Goal: Navigation & Orientation: Go to known website

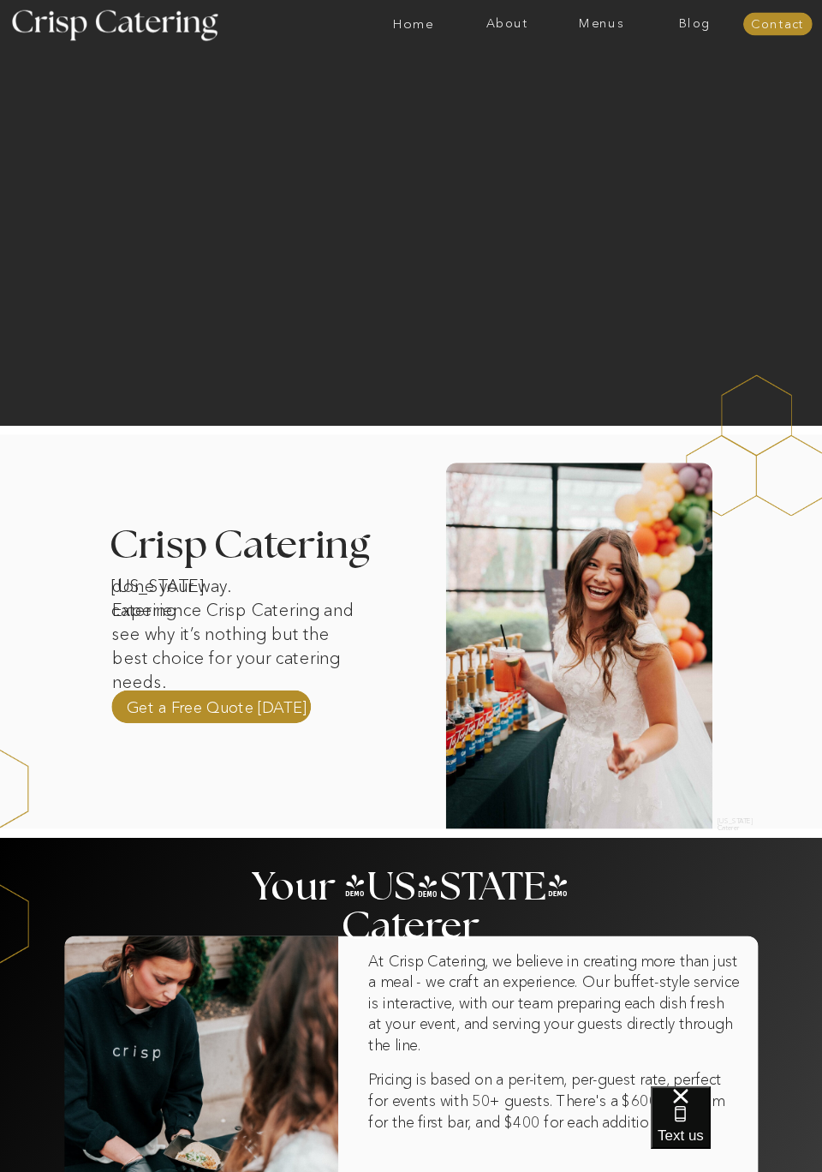
click at [680, 826] on div at bounding box center [579, 646] width 266 height 366
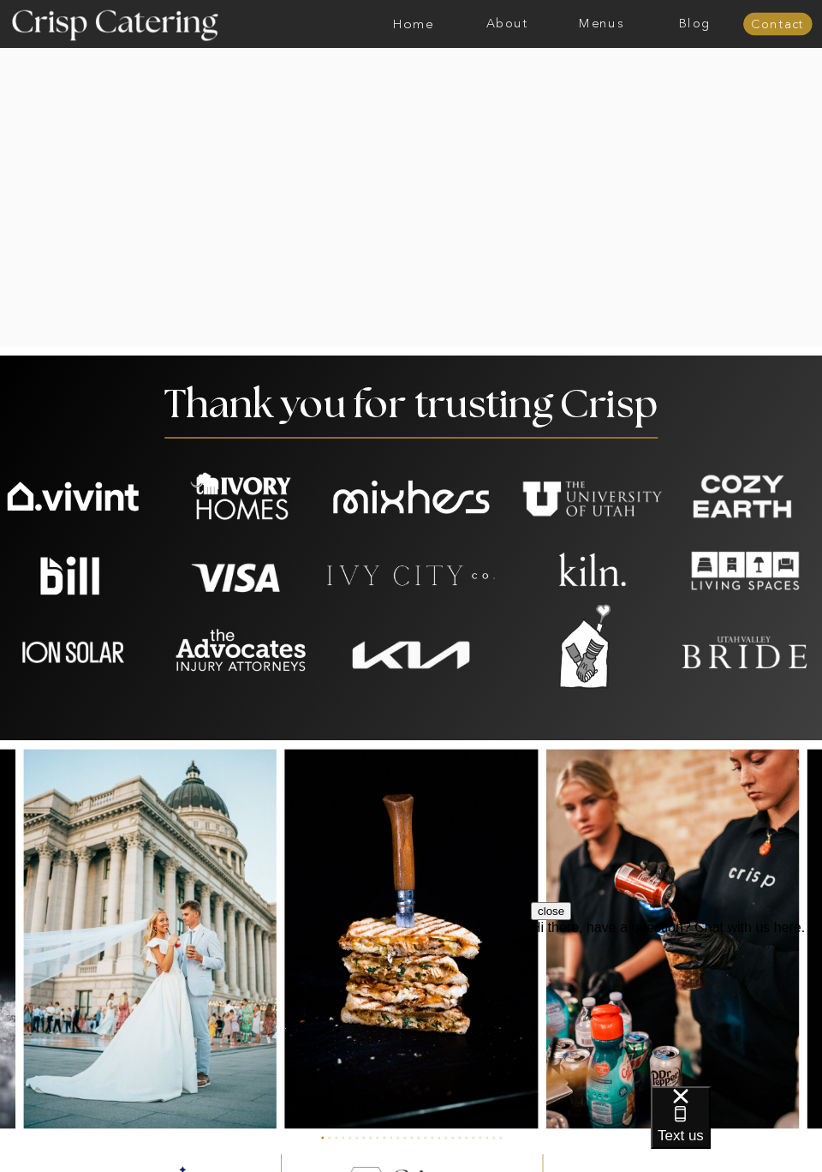
scroll to position [2529, 0]
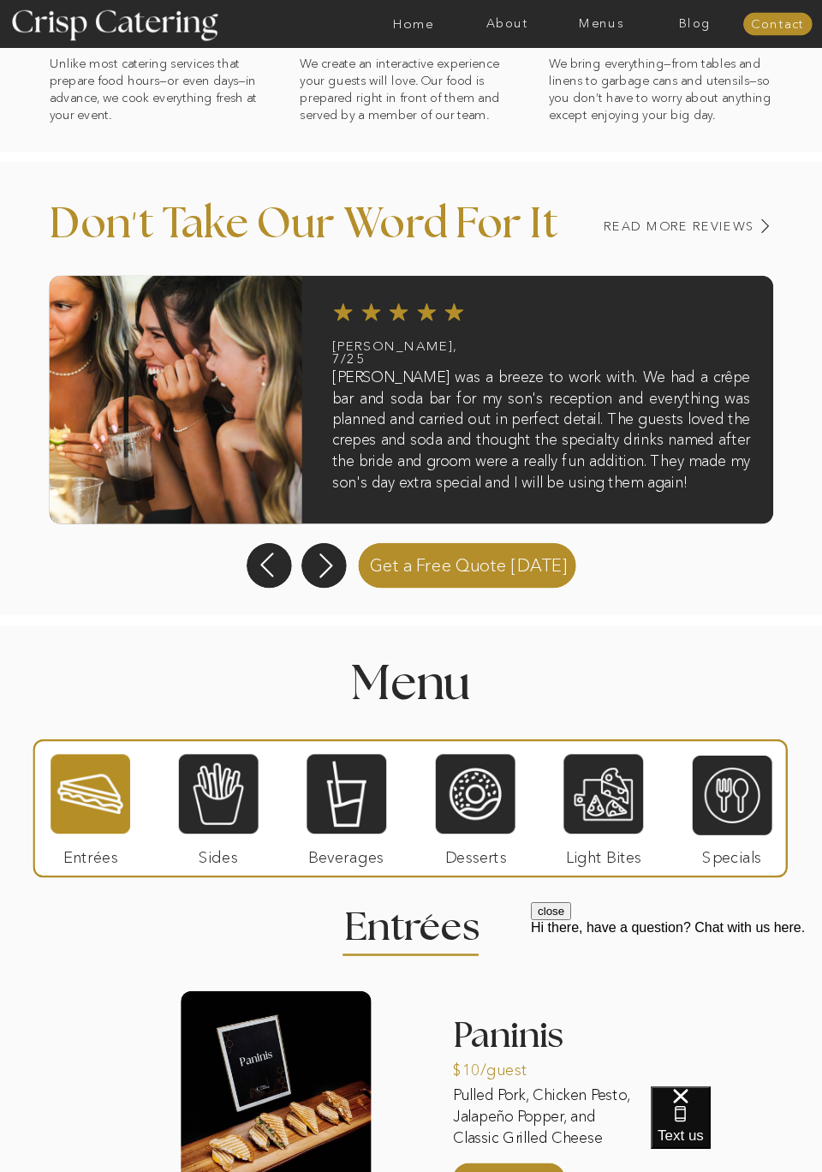
scroll to position [982, 0]
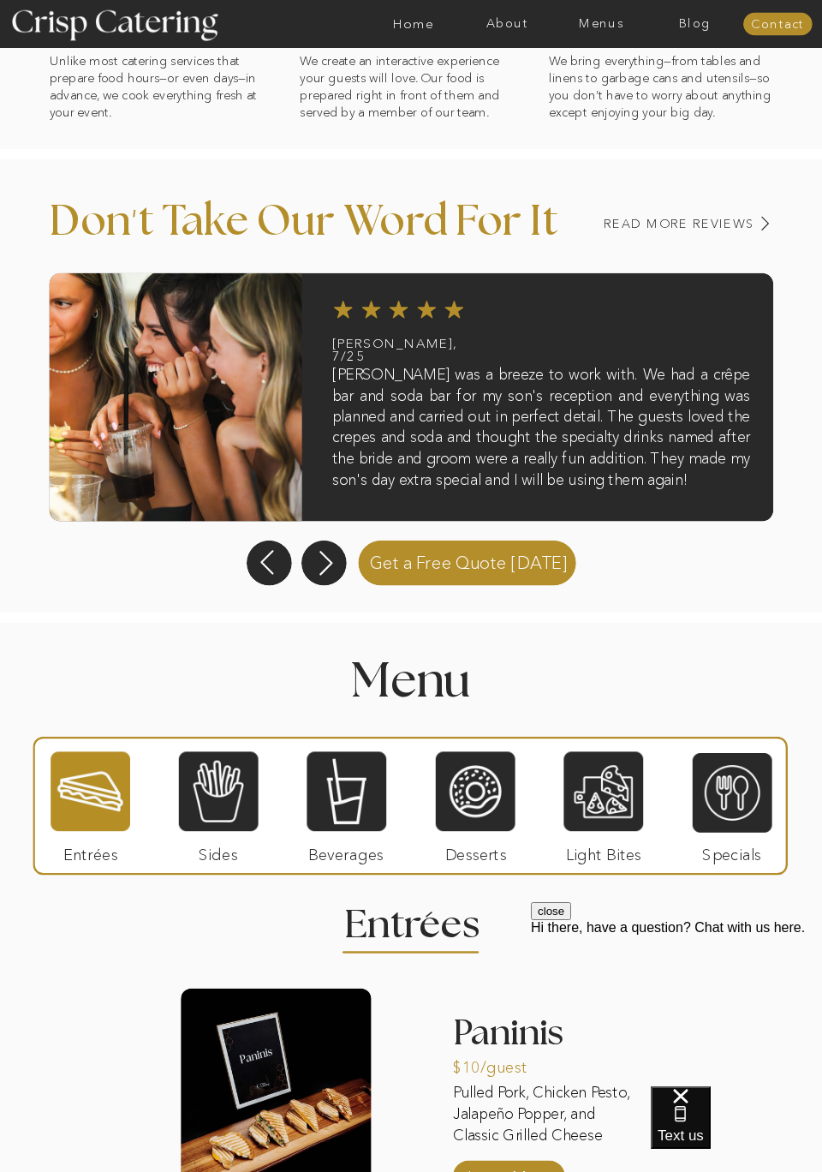
click at [485, 802] on div at bounding box center [476, 792] width 80 height 82
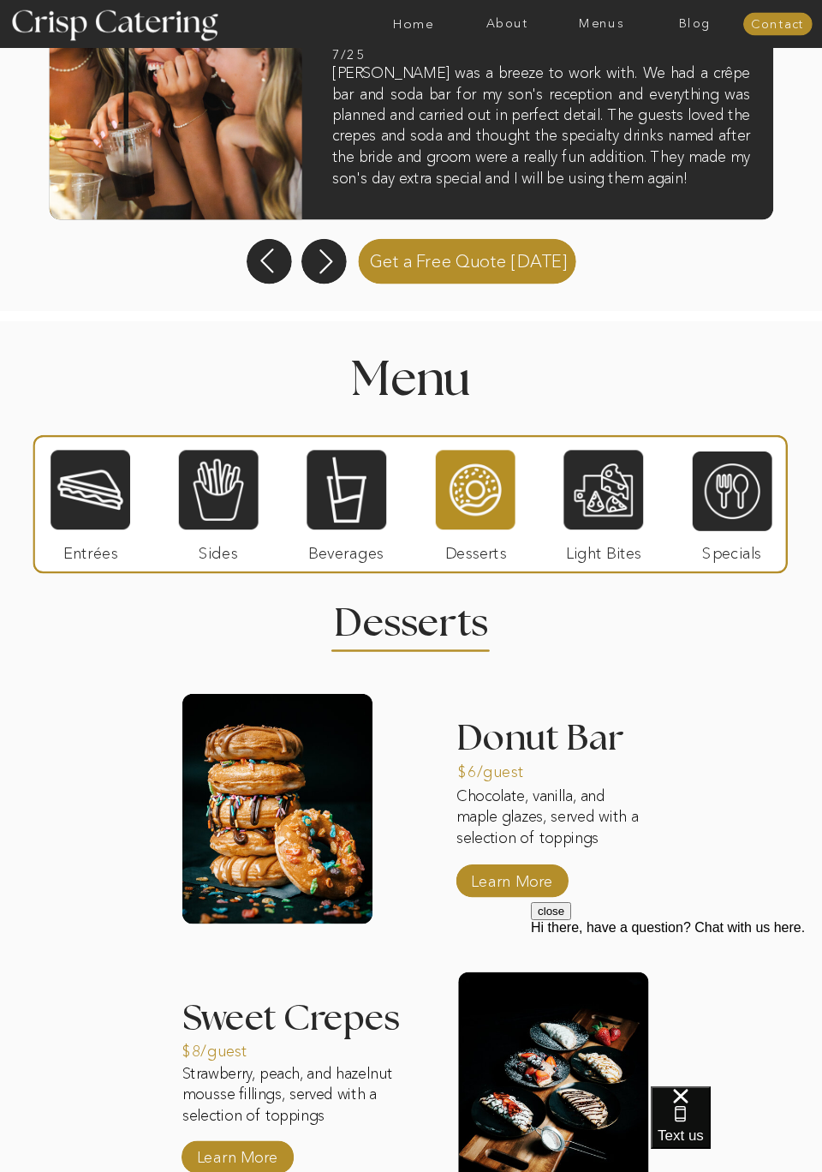
scroll to position [1289, 0]
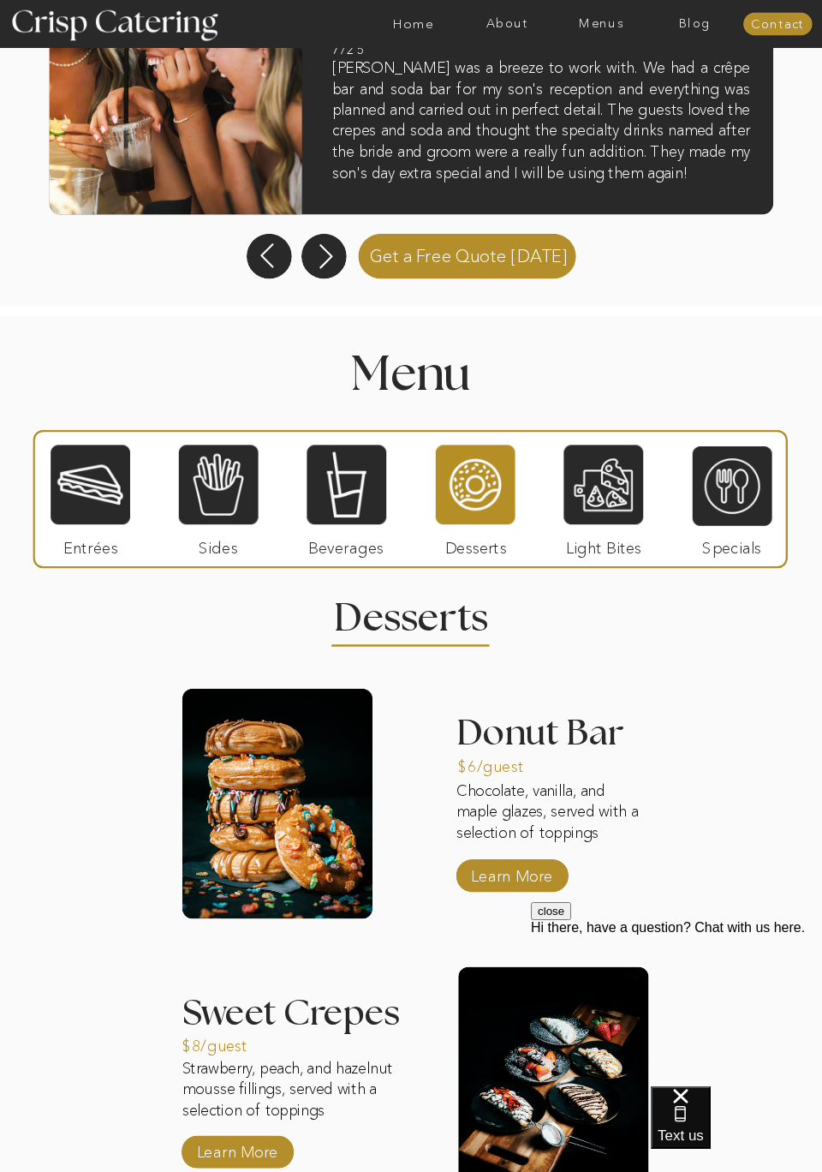
click at [228, 483] on div at bounding box center [219, 485] width 80 height 82
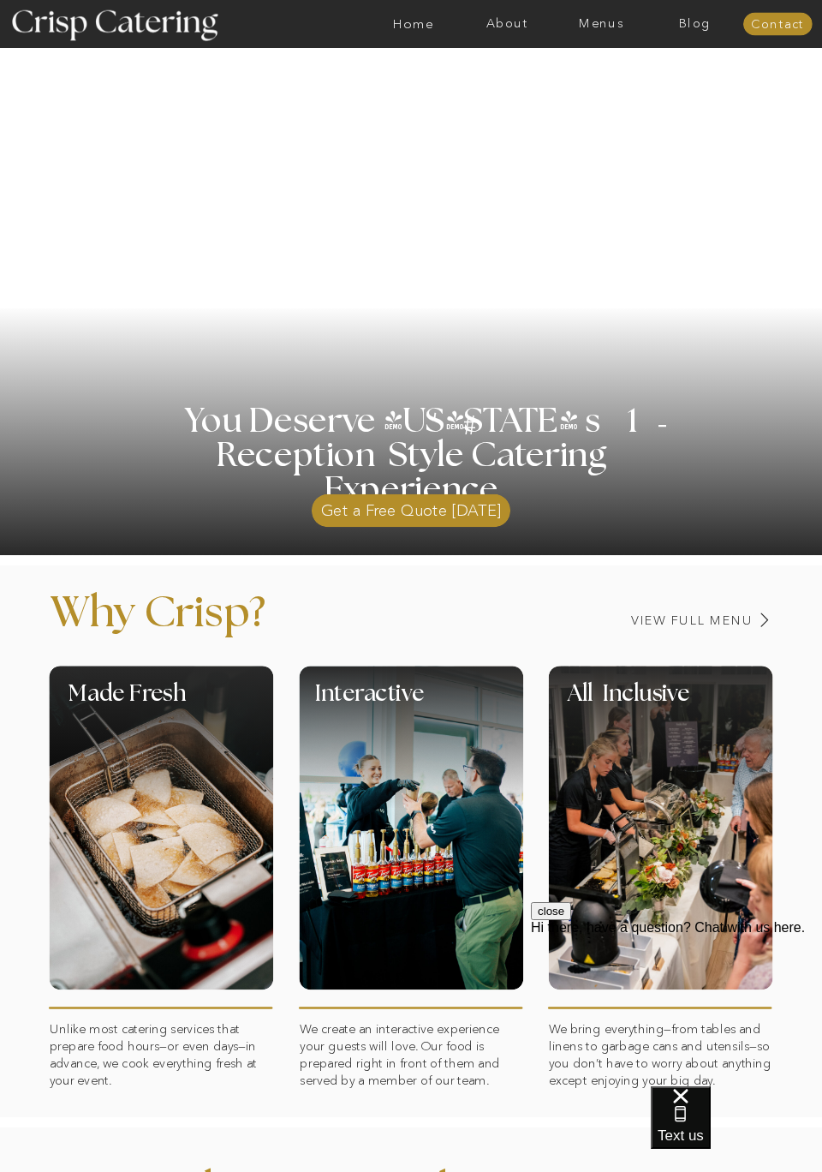
scroll to position [0, 0]
